Goal: Find specific page/section: Find specific page/section

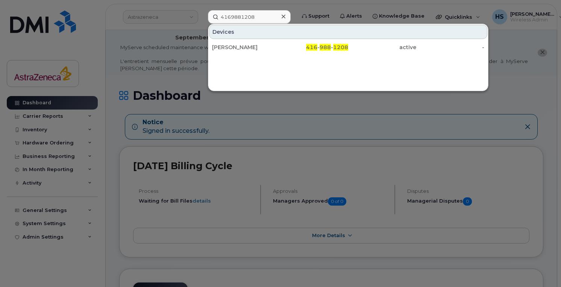
click at [249, 14] on input "4169881208" at bounding box center [249, 17] width 83 height 14
click at [249, 15] on input "4169881208" at bounding box center [249, 17] width 83 height 14
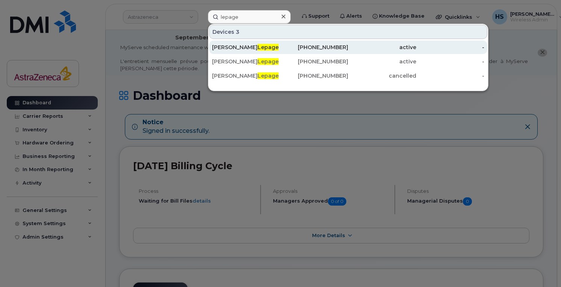
type input "lepage"
click at [247, 50] on div "Patrick Lepage" at bounding box center [246, 48] width 68 height 8
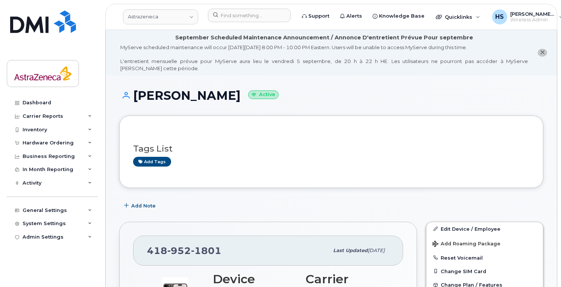
scroll to position [56, 0]
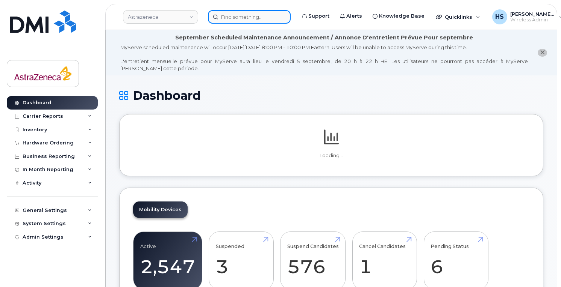
click at [242, 14] on input at bounding box center [249, 17] width 83 height 14
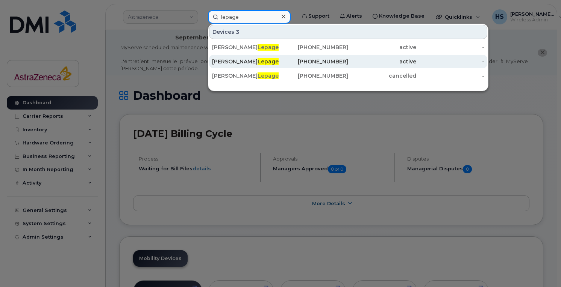
type input "lepage"
click at [265, 60] on div "Patrick Lepage" at bounding box center [246, 62] width 68 height 8
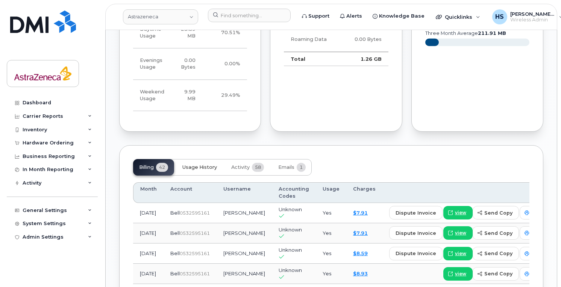
click at [201, 168] on span "Usage History" at bounding box center [199, 168] width 35 height 6
